Goal: Task Accomplishment & Management: Manage account settings

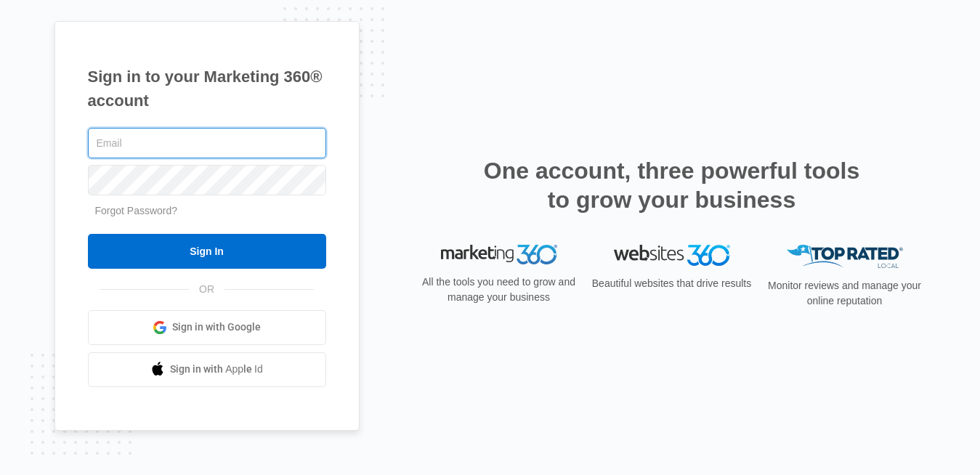
type input "[PERSON_NAME][EMAIL_ADDRESS][DOMAIN_NAME]"
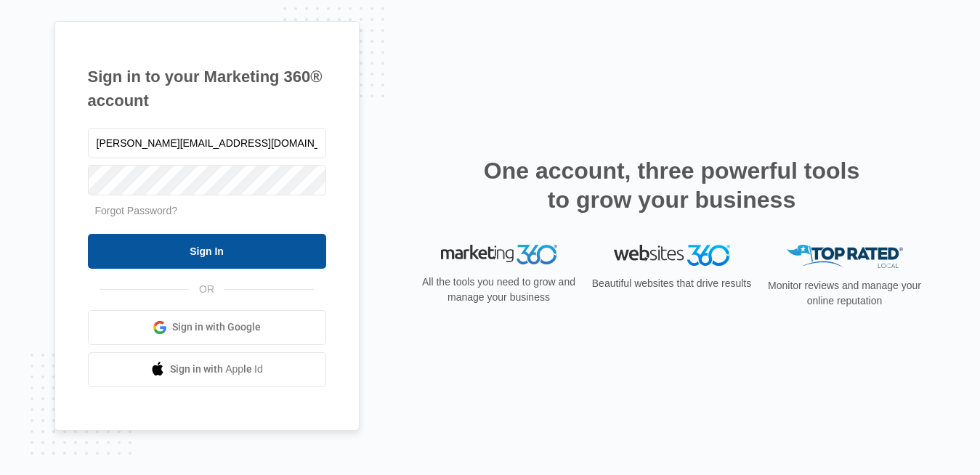
click at [197, 252] on input "Sign In" at bounding box center [207, 251] width 238 height 35
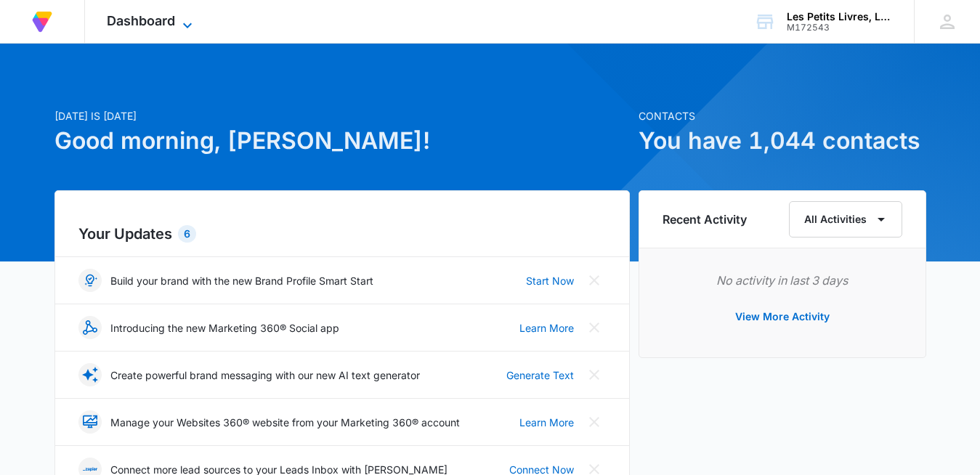
click at [143, 19] on span "Dashboard" at bounding box center [141, 20] width 68 height 15
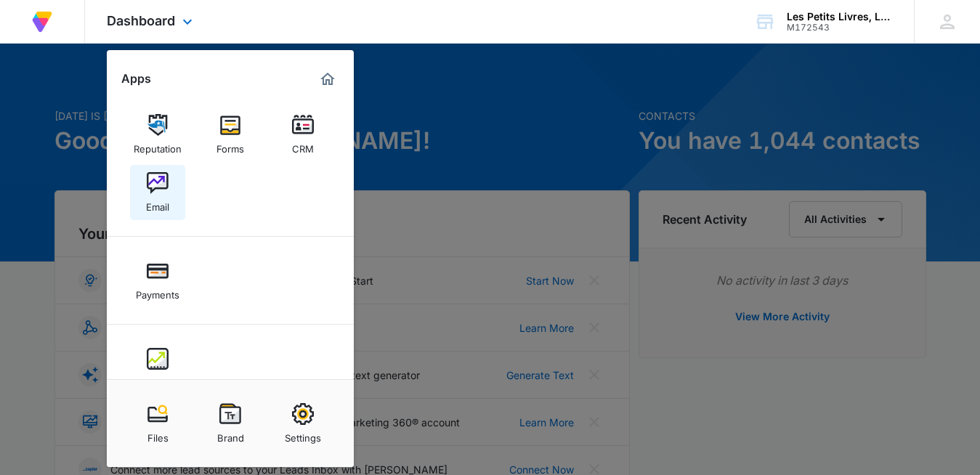
click at [161, 187] on img at bounding box center [158, 183] width 22 height 22
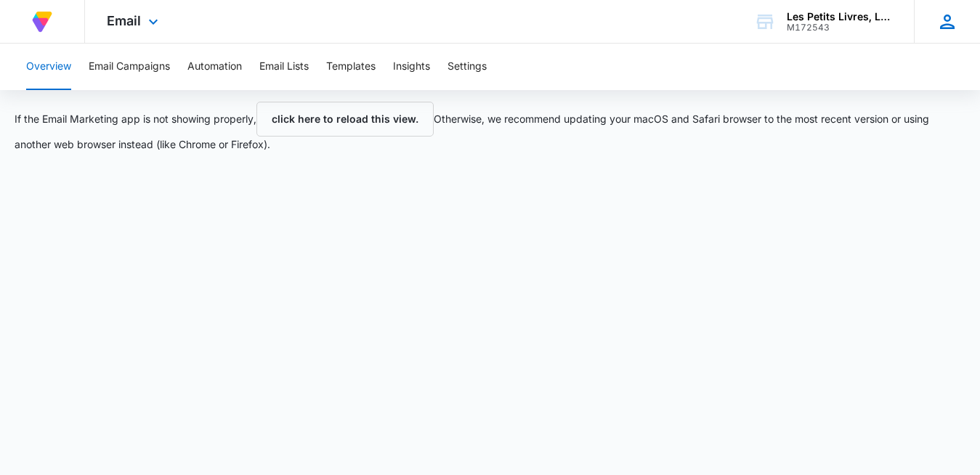
click at [946, 20] on icon at bounding box center [947, 22] width 15 height 15
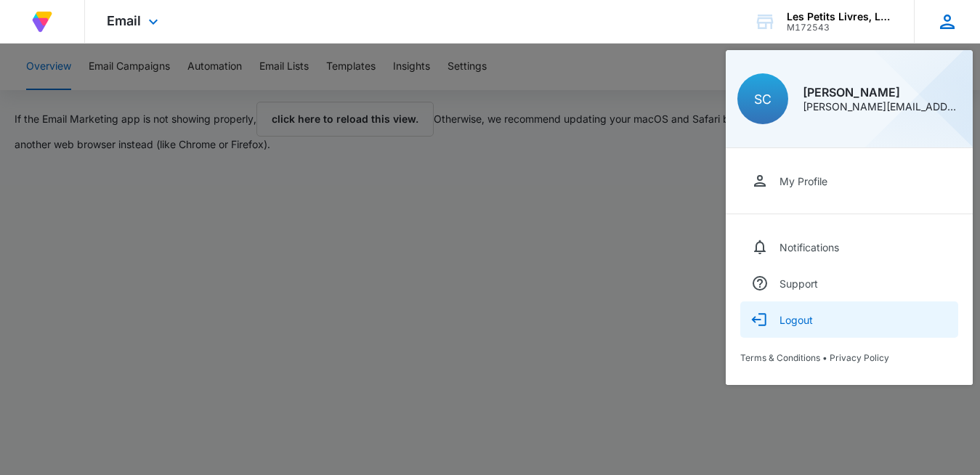
click at [789, 321] on div "Logout" at bounding box center [796, 320] width 33 height 12
